Goal: Information Seeking & Learning: Check status

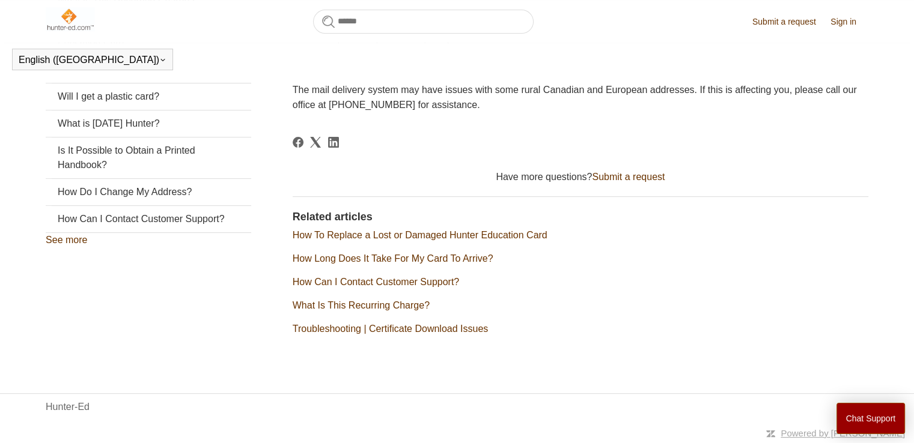
scroll to position [240, 0]
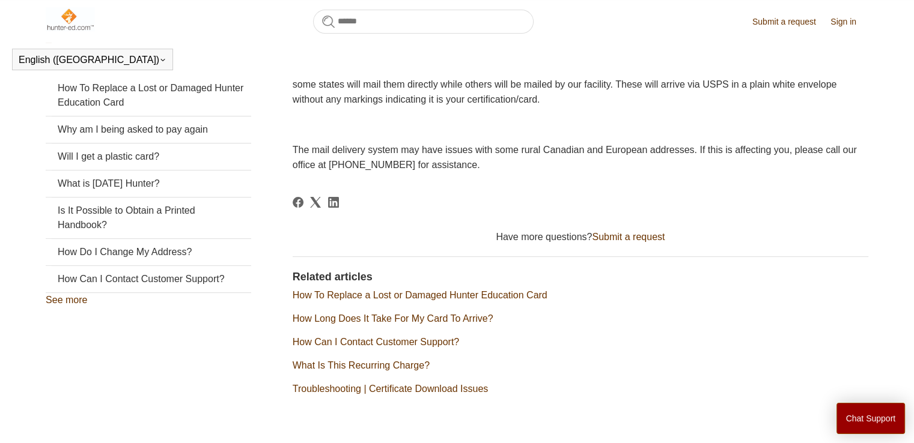
click at [632, 240] on link "Submit a request" at bounding box center [628, 237] width 73 height 10
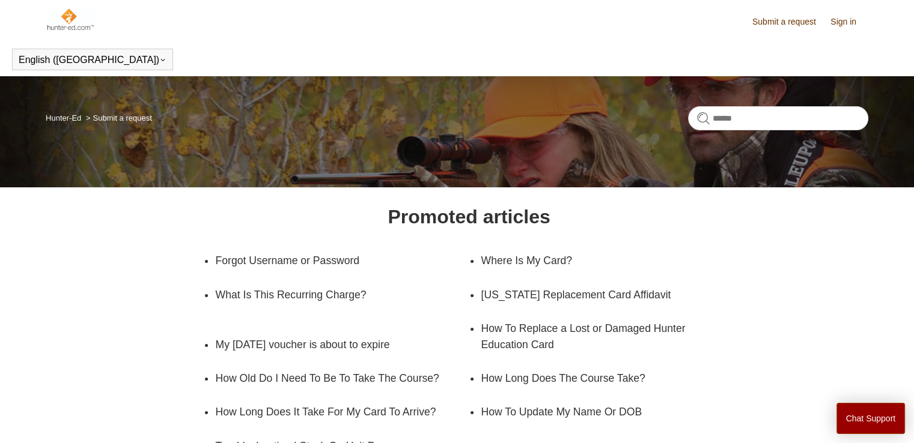
scroll to position [120, 0]
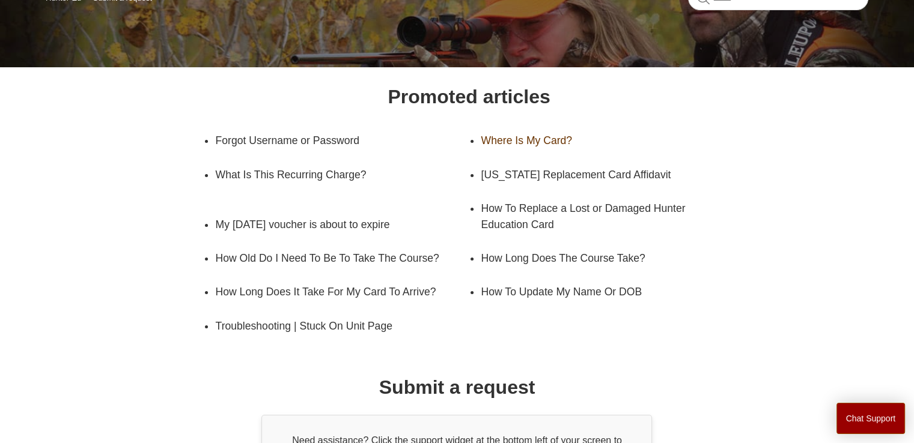
click at [541, 138] on link "Where Is My Card?" at bounding box center [598, 141] width 235 height 34
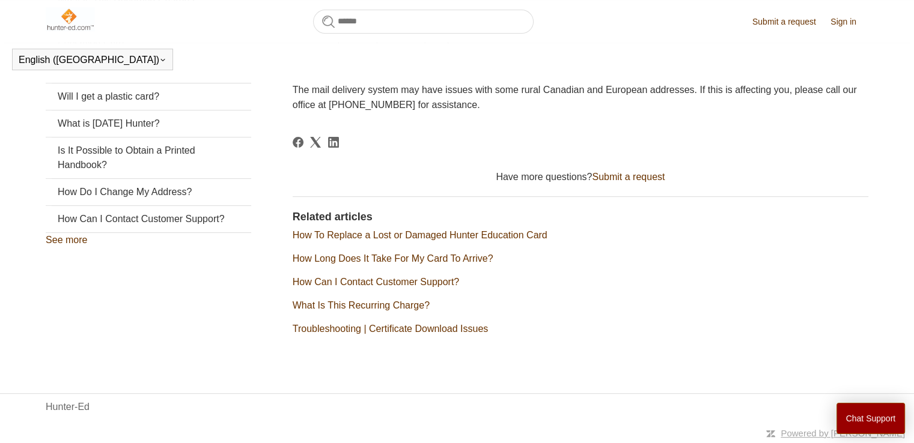
scroll to position [153, 0]
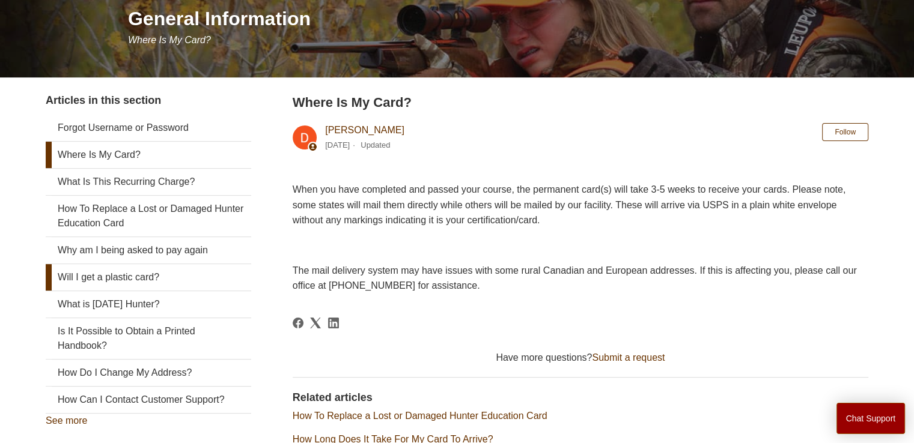
click at [174, 271] on link "Will I get a plastic card?" at bounding box center [148, 277] width 205 height 26
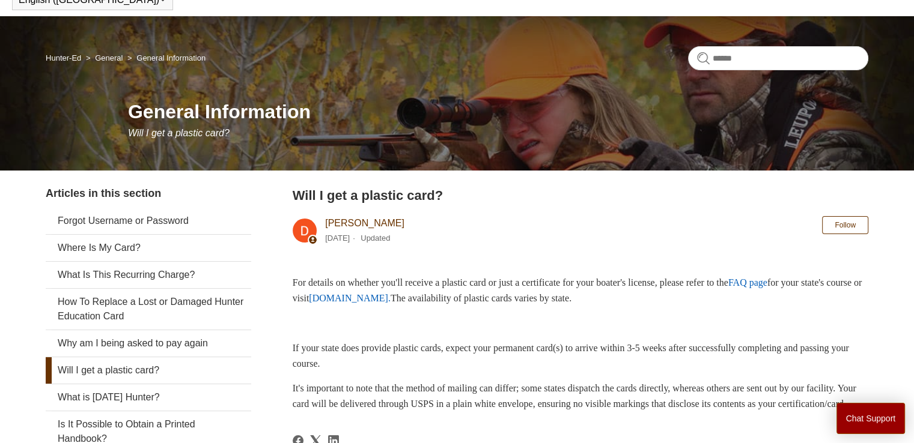
scroll to position [180, 0]
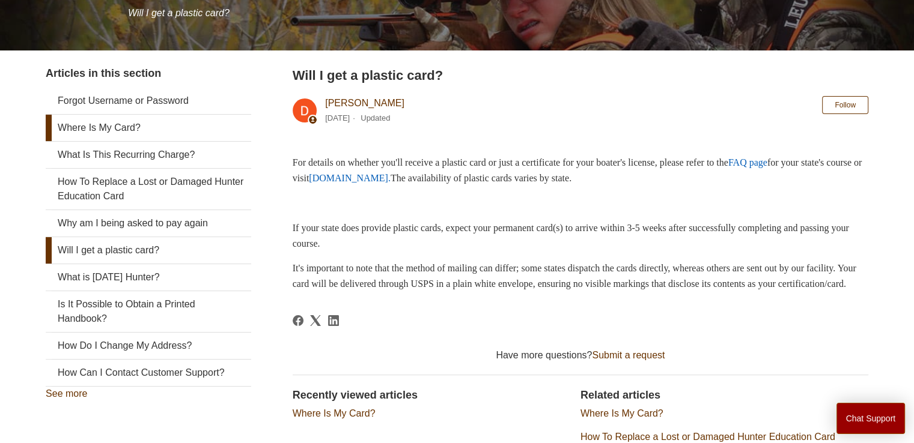
click at [139, 122] on link "Where Is My Card?" at bounding box center [148, 128] width 205 height 26
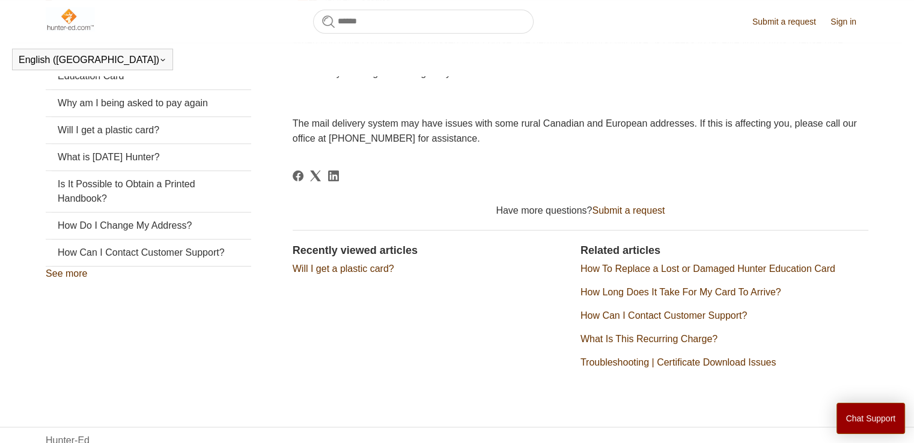
scroll to position [300, 0]
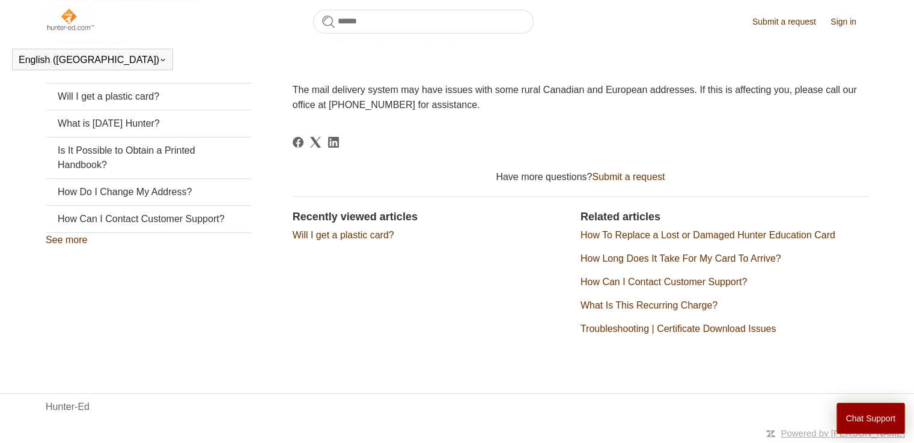
click at [732, 282] on link "How Can I Contact Customer Support?" at bounding box center [663, 282] width 166 height 10
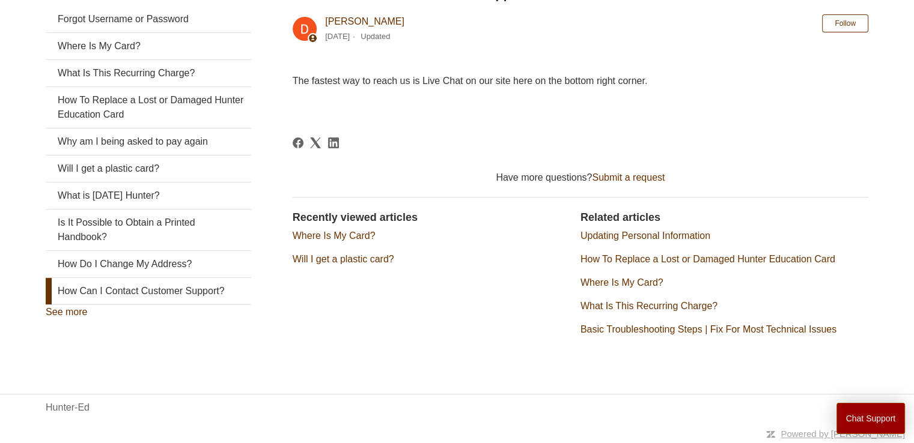
scroll to position [202, 0]
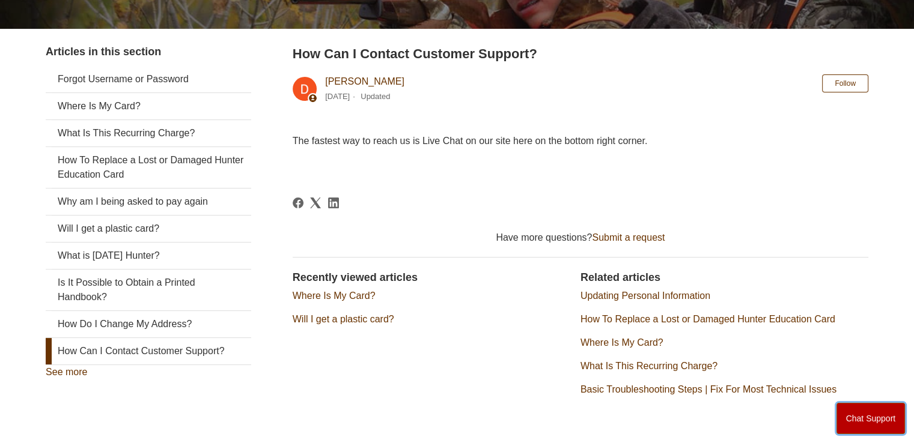
click at [866, 414] on button "Chat Support" at bounding box center [870, 418] width 69 height 31
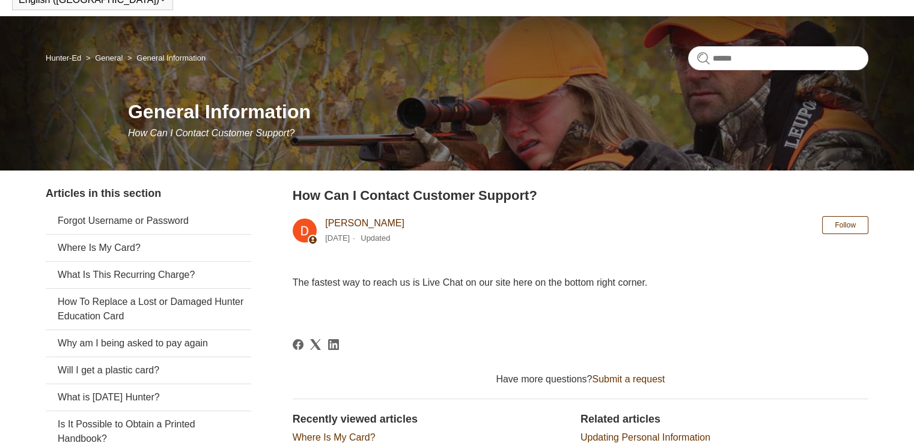
scroll to position [120, 0]
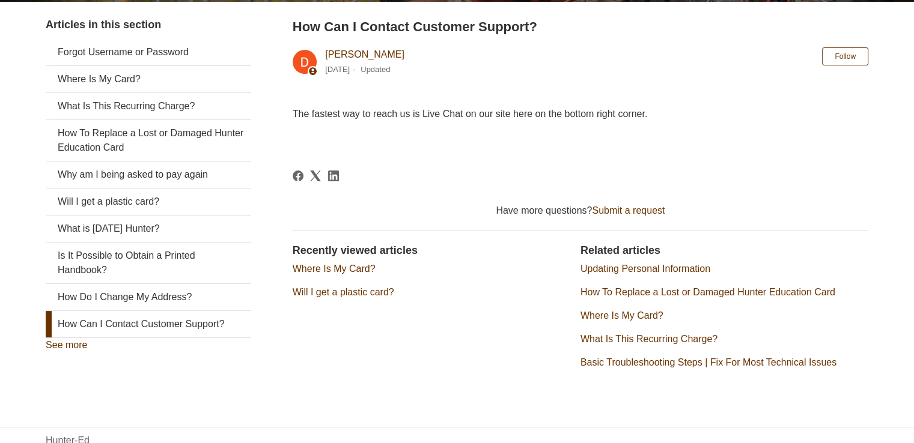
click at [502, 338] on section "Recently viewed articles Where Is My Card? Will I get a plastic card?" at bounding box center [437, 311] width 288 height 136
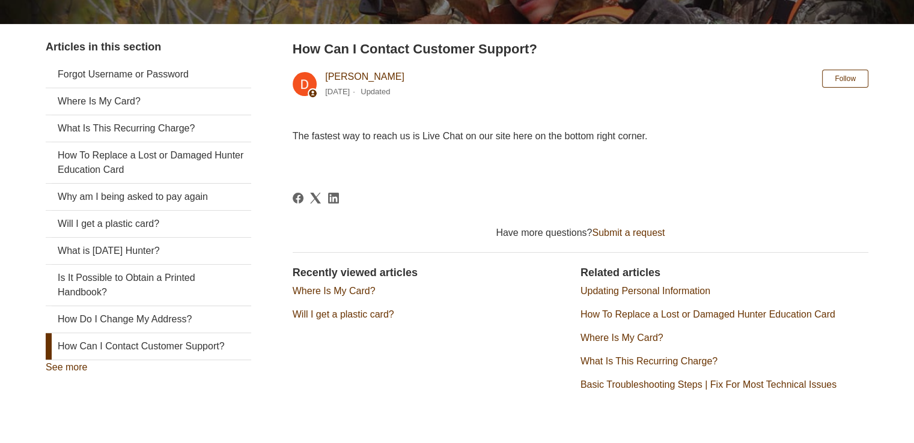
scroll to position [240, 0]
